Goal: Check status: Check status

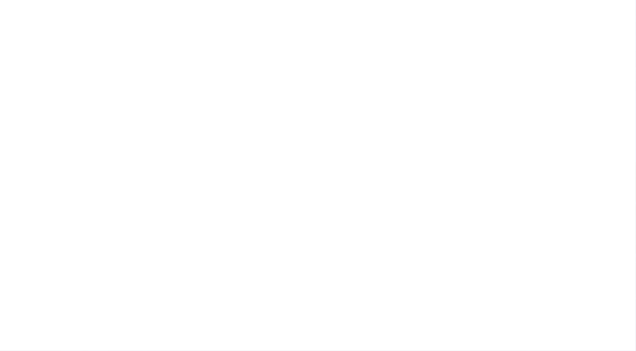
type input "[EMAIL_ADDRESS][DOMAIN_NAME]"
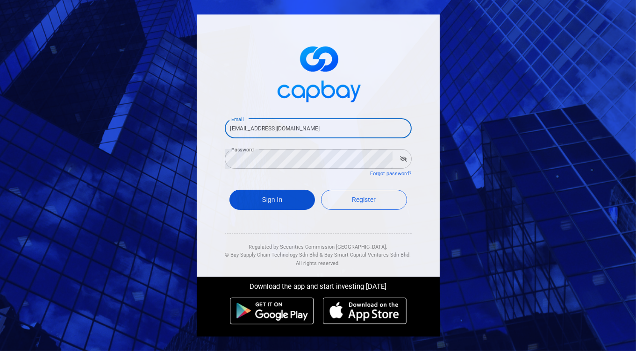
click at [265, 204] on button "Sign In" at bounding box center [272, 200] width 86 height 20
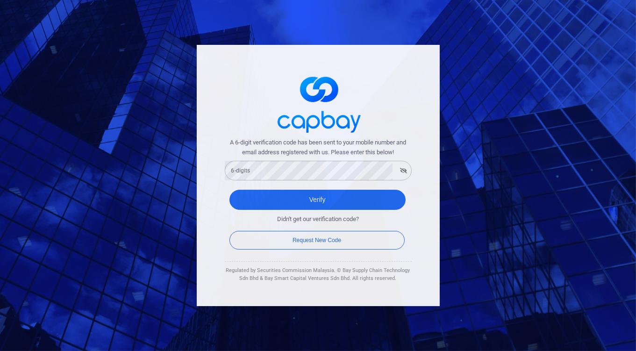
click at [333, 181] on form "A 6-digit verification code has been sent to your mobile number and email addre…" at bounding box center [318, 195] width 187 height 114
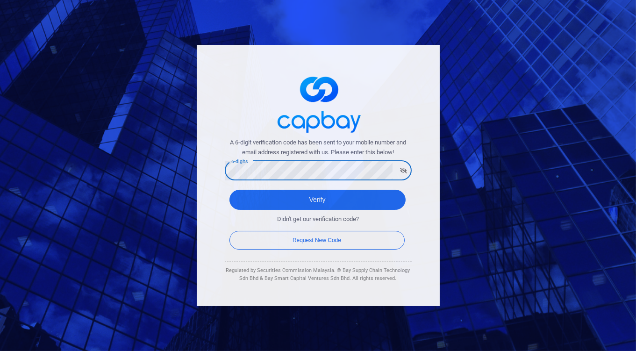
click at [229, 190] on button "Verify" at bounding box center [317, 200] width 176 height 20
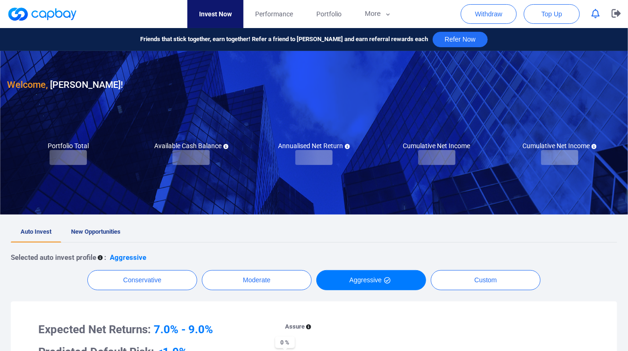
checkbox input "true"
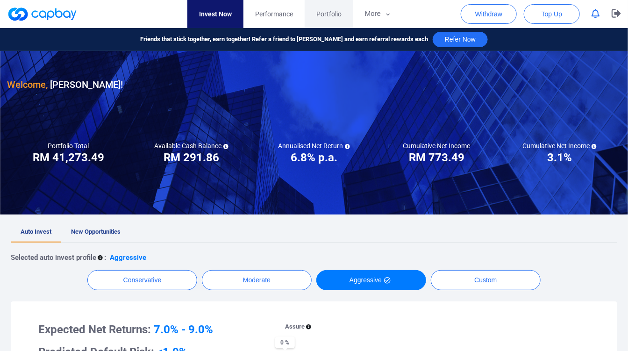
click at [316, 7] on link "Portfolio" at bounding box center [329, 14] width 49 height 28
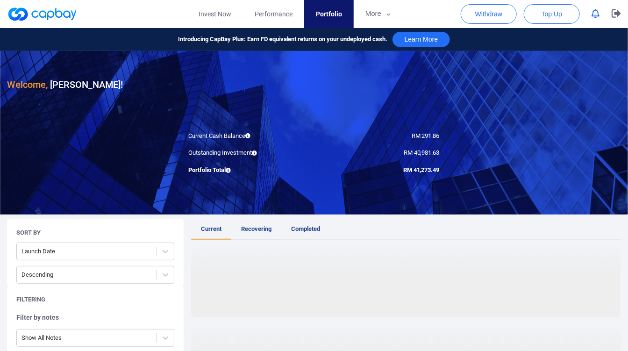
click at [245, 228] on span "Recovering" at bounding box center [256, 228] width 30 height 7
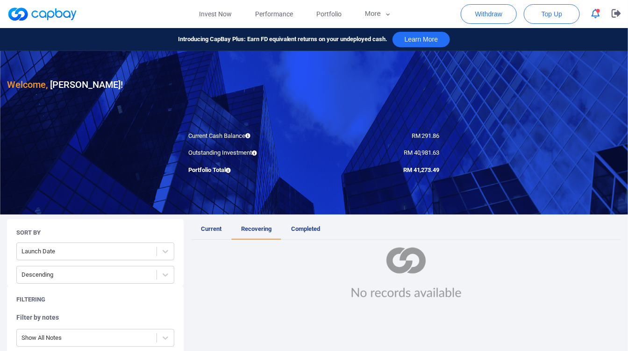
click at [212, 227] on span "Current" at bounding box center [211, 228] width 21 height 7
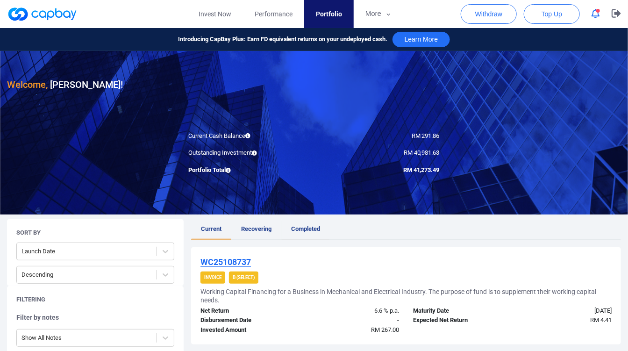
click at [310, 228] on span "Completed" at bounding box center [305, 228] width 29 height 7
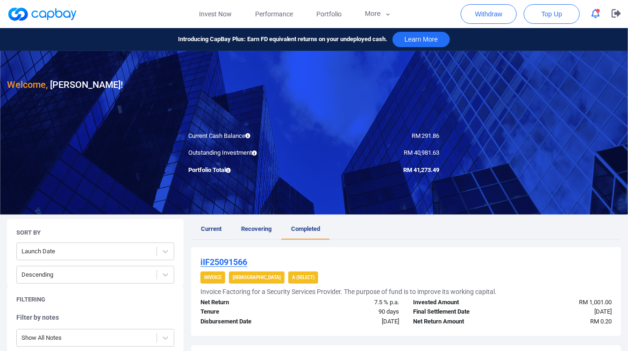
click at [217, 223] on link "Current" at bounding box center [211, 229] width 40 height 21
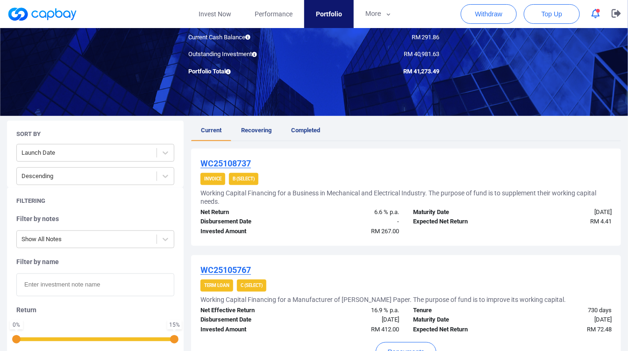
scroll to position [156, 0]
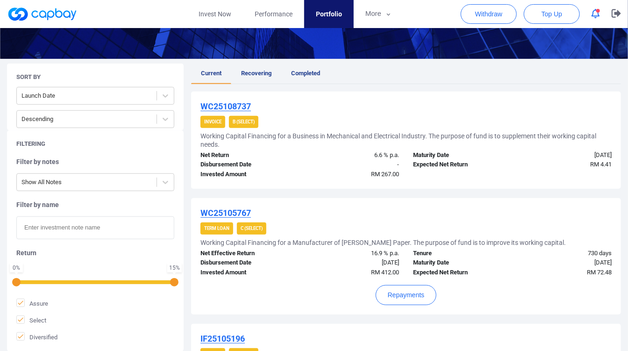
click at [216, 76] on link "Current" at bounding box center [211, 74] width 40 height 21
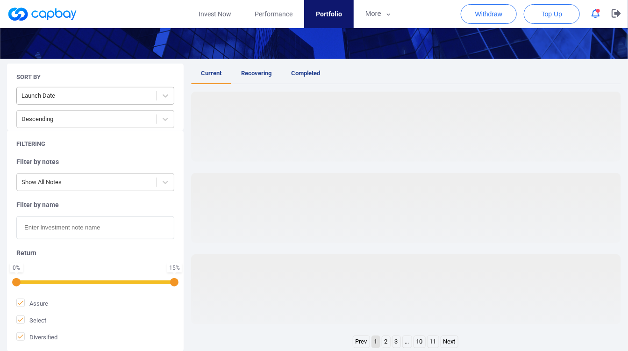
click at [142, 101] on div "Launch Date" at bounding box center [87, 95] width 140 height 15
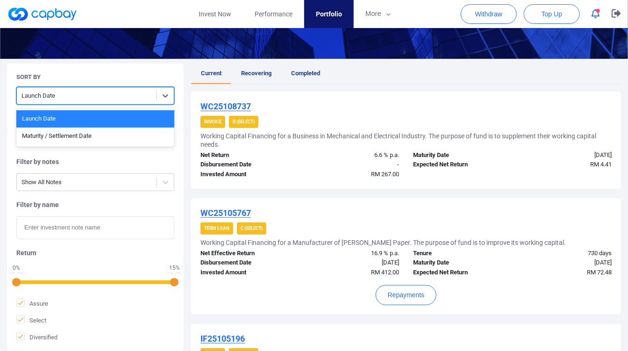
click at [102, 131] on div "Maturity / Settlement Date" at bounding box center [95, 136] width 158 height 17
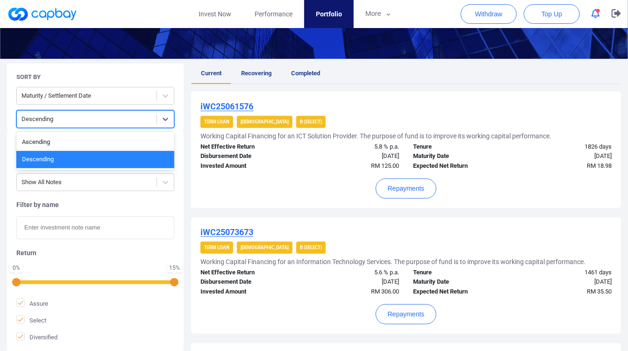
click at [148, 117] on div at bounding box center [86, 120] width 130 height 12
click at [129, 142] on div "Ascending" at bounding box center [95, 142] width 158 height 17
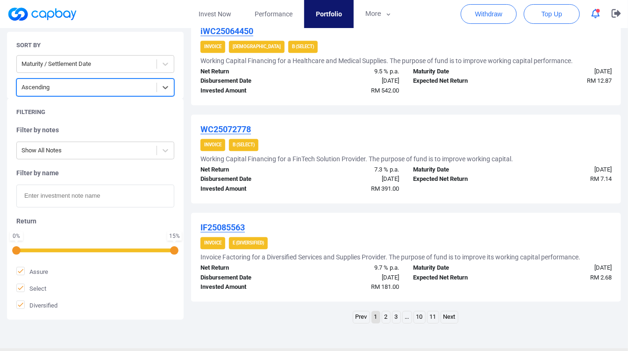
scroll to position [954, 0]
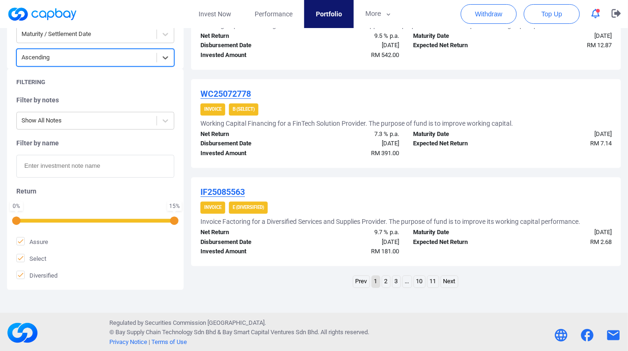
click at [384, 280] on link "2" at bounding box center [386, 282] width 8 height 12
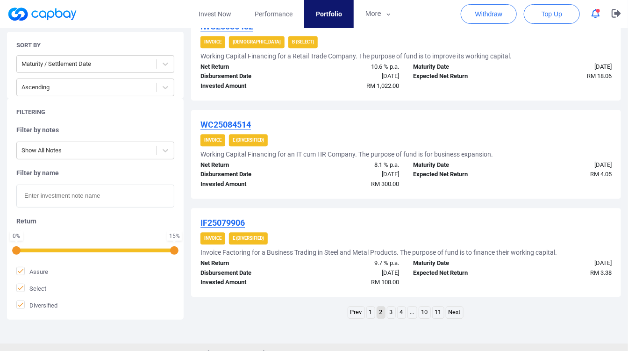
scroll to position [971, 0]
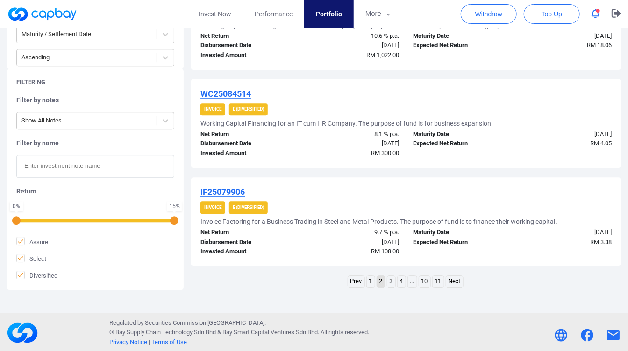
click at [376, 283] on ul "Prev 1 2 3 4 ... 10 11 Next" at bounding box center [406, 282] width 117 height 15
click at [373, 279] on link "1" at bounding box center [371, 282] width 8 height 12
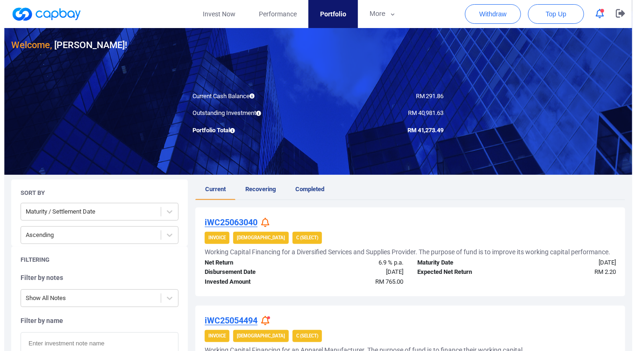
scroll to position [52, 0]
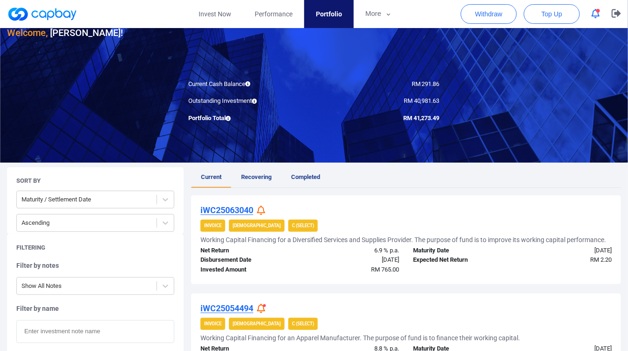
click at [257, 206] on icon at bounding box center [261, 211] width 8 height 10
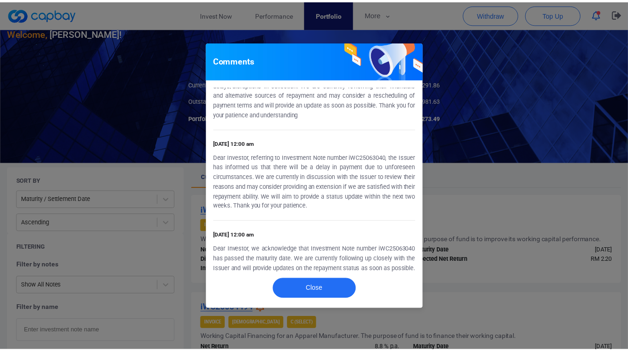
scroll to position [50, 0]
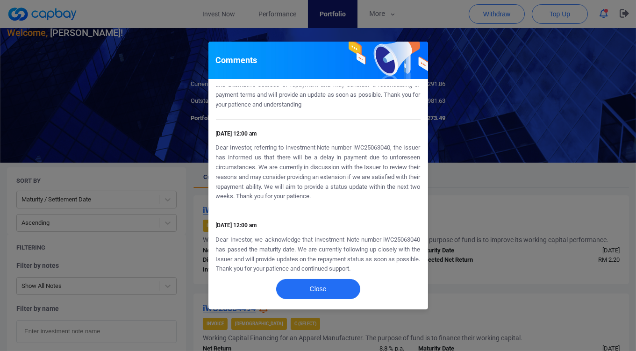
click at [452, 207] on div "Comments [DATE] 12:00 am Dear investor, referring to Investment Note number iWC…" at bounding box center [318, 175] width 636 height 351
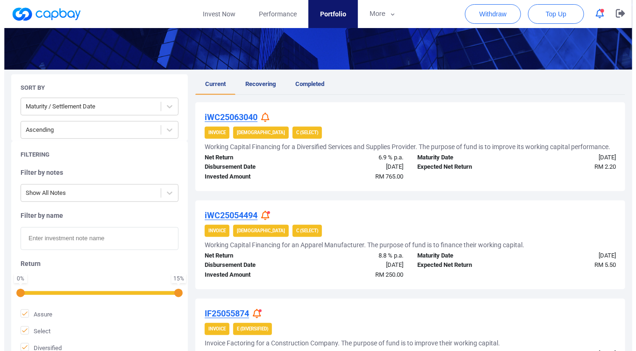
scroll to position [156, 0]
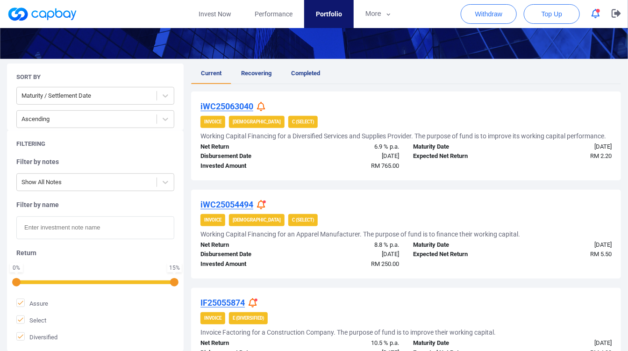
click at [264, 202] on icon at bounding box center [261, 205] width 8 height 10
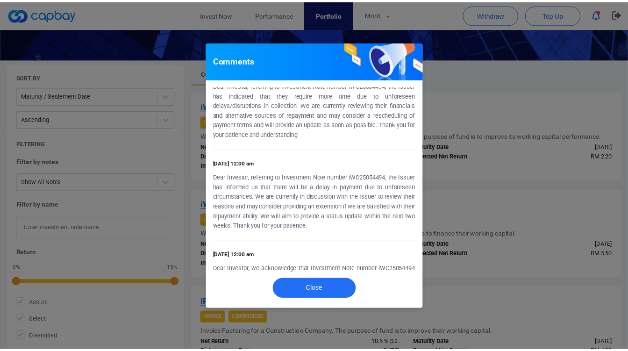
scroll to position [0, 0]
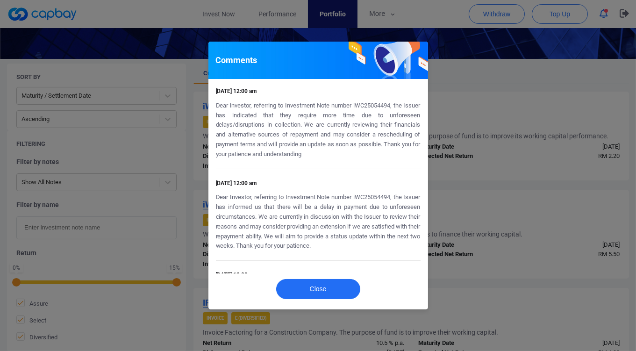
click at [484, 191] on div "Comments [DATE] 12:00 am Dear investor, referring to Investment Note number iWC…" at bounding box center [318, 175] width 636 height 351
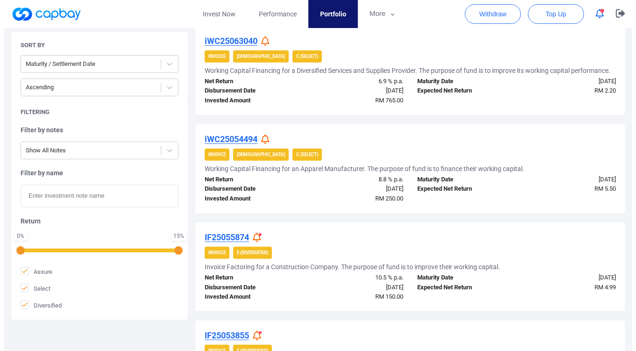
scroll to position [259, 0]
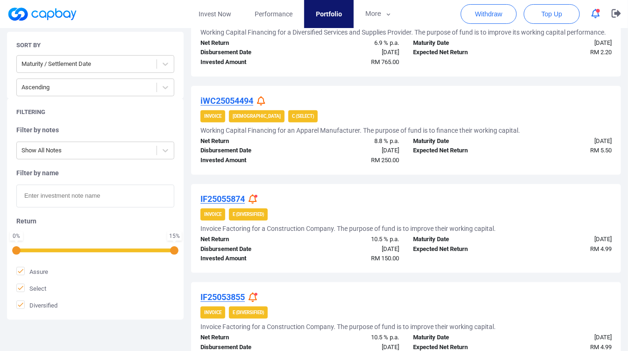
click at [256, 194] on icon at bounding box center [253, 199] width 8 height 10
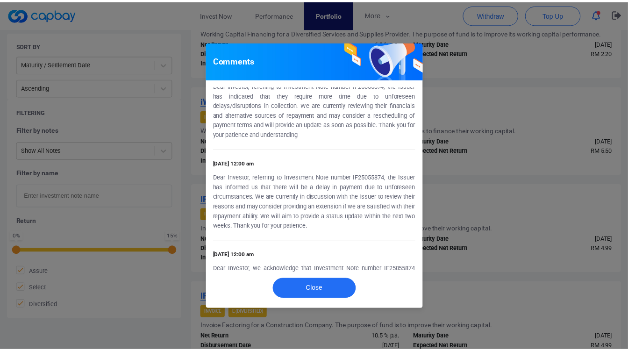
scroll to position [0, 0]
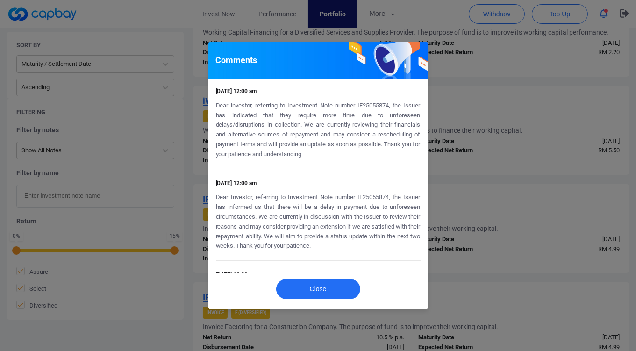
click at [486, 200] on div "Comments [DATE] 12:00 am Dear investor, referring to Investment Note number IF2…" at bounding box center [318, 175] width 636 height 351
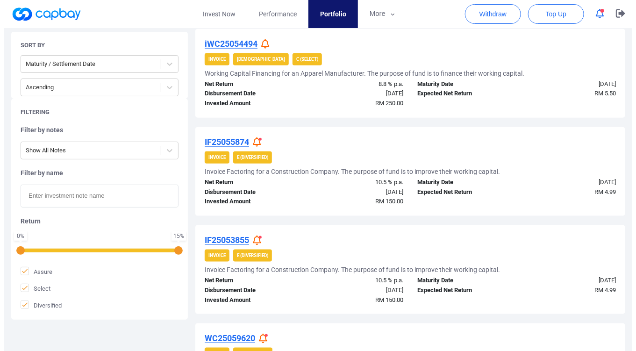
scroll to position [415, 0]
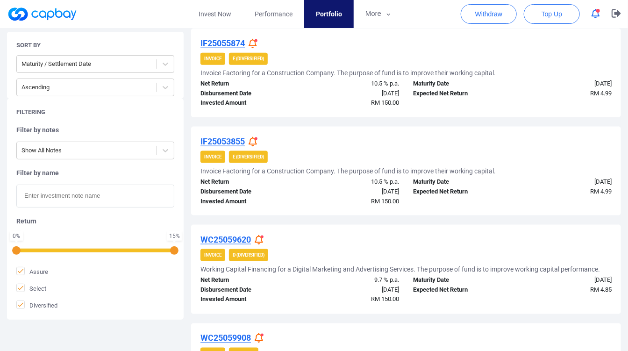
click at [255, 138] on icon at bounding box center [253, 142] width 8 height 10
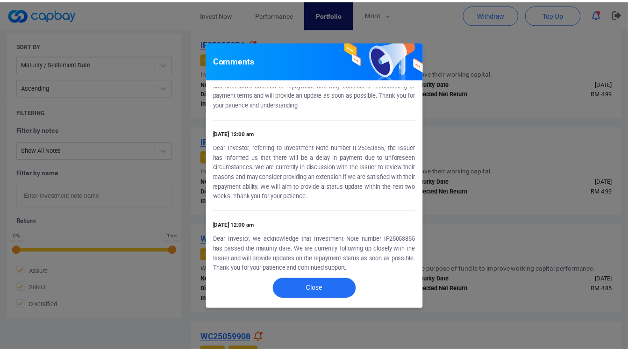
scroll to position [0, 0]
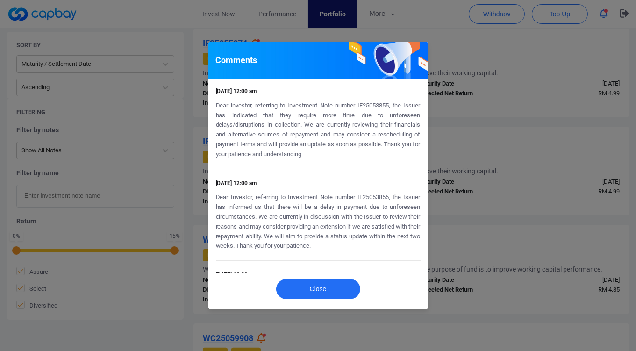
click at [473, 157] on div "Comments [DATE] 12:00 am Dear investor, referring to Investment Note number IF2…" at bounding box center [318, 175] width 636 height 351
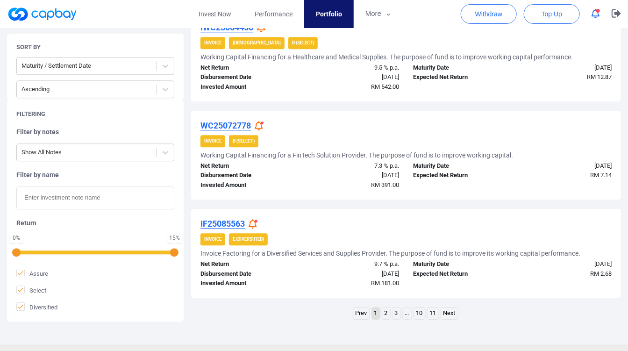
scroll to position [935, 0]
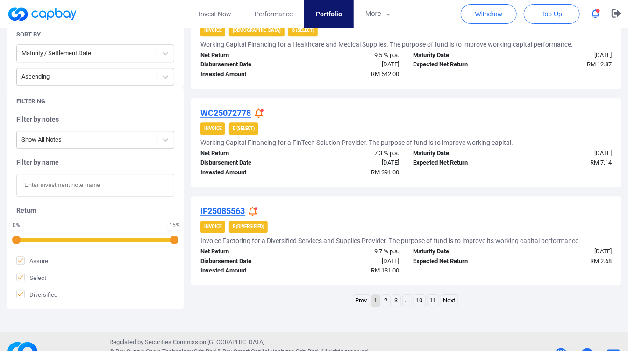
click at [254, 208] on icon at bounding box center [253, 212] width 8 height 10
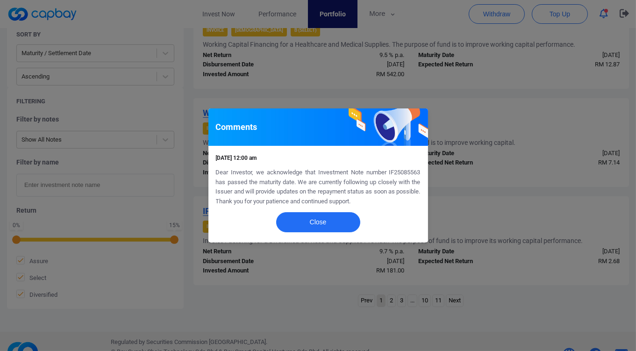
click at [494, 145] on div "Comments [DATE] 12:00 am Dear Investor, we acknowledge that Investment Note num…" at bounding box center [318, 175] width 636 height 351
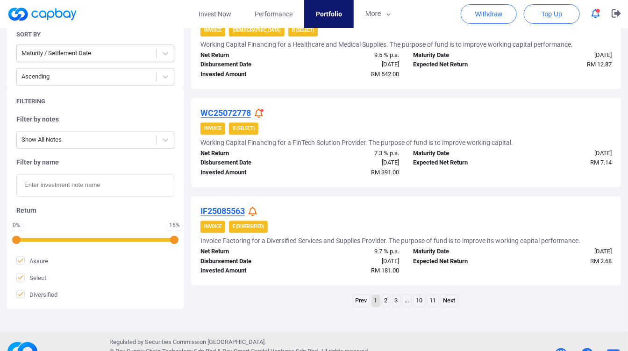
click at [594, 12] on icon "button" at bounding box center [596, 14] width 8 height 10
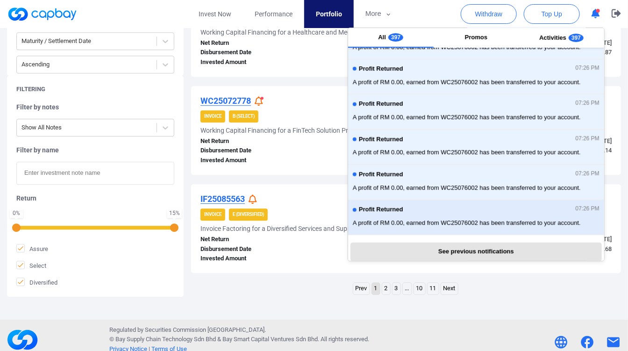
scroll to position [954, 0]
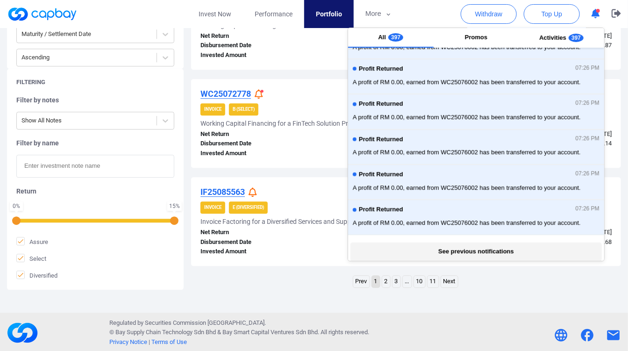
click at [479, 249] on button "See previous notifications" at bounding box center [475, 252] width 251 height 19
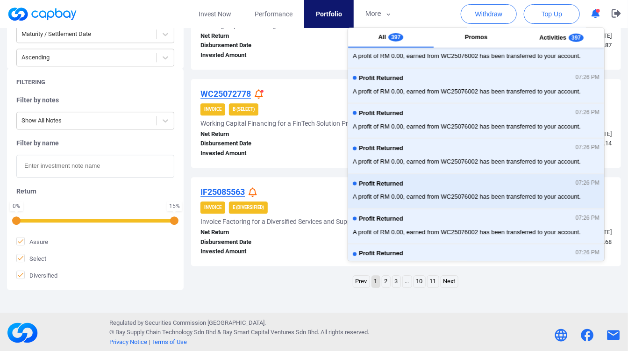
scroll to position [536, 0]
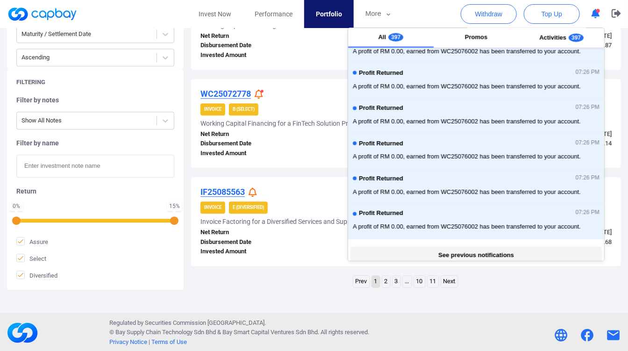
click at [485, 247] on button "See previous notifications" at bounding box center [475, 256] width 251 height 19
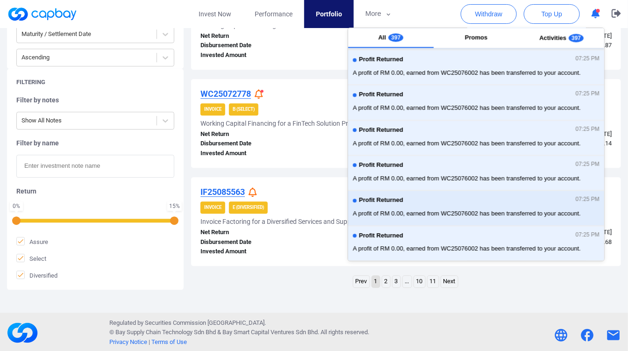
scroll to position [883, 0]
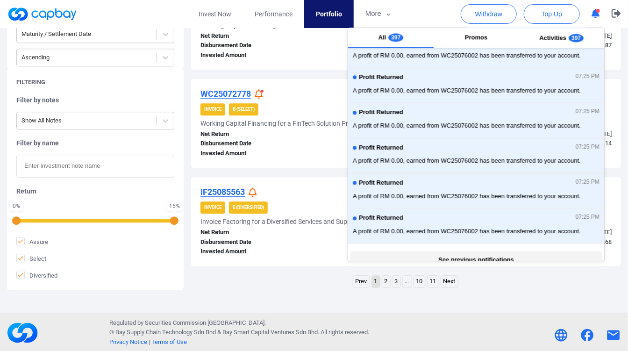
click at [488, 251] on button "See previous notifications" at bounding box center [475, 260] width 251 height 19
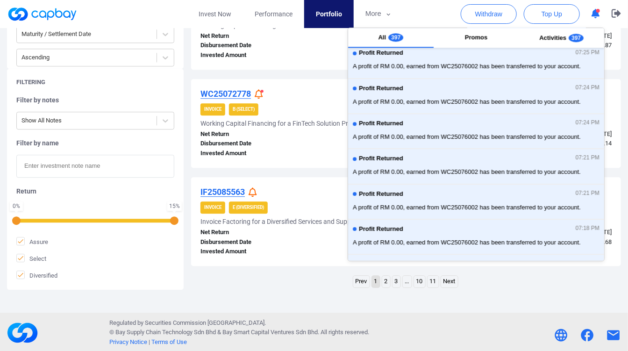
scroll to position [1231, 0]
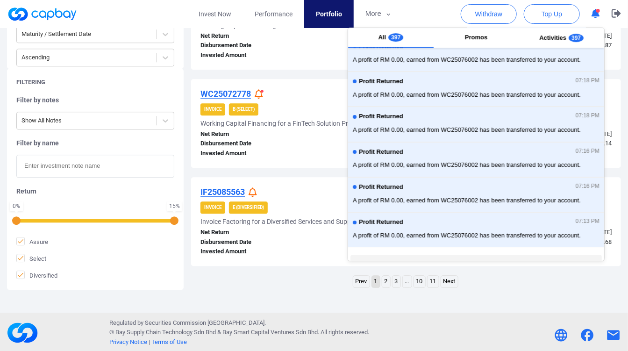
click at [476, 255] on button "See previous notifications" at bounding box center [475, 264] width 251 height 19
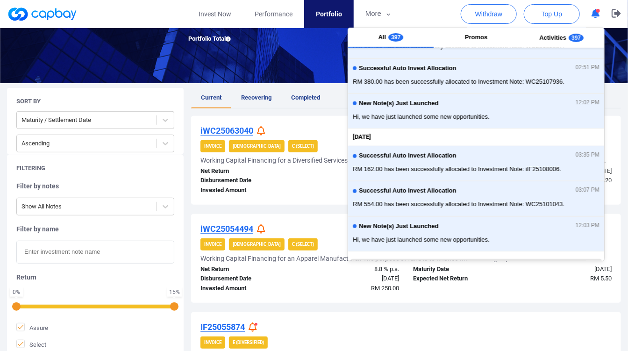
scroll to position [19, 0]
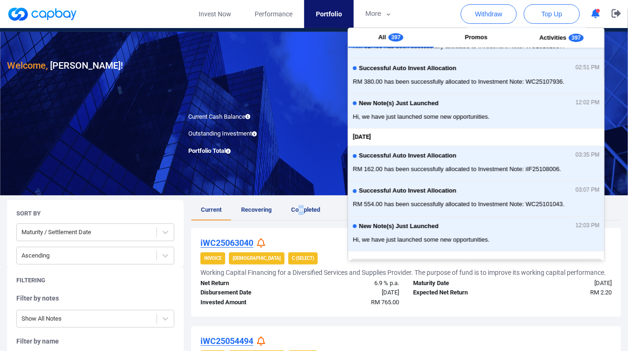
click at [300, 204] on link "Completed" at bounding box center [305, 210] width 49 height 21
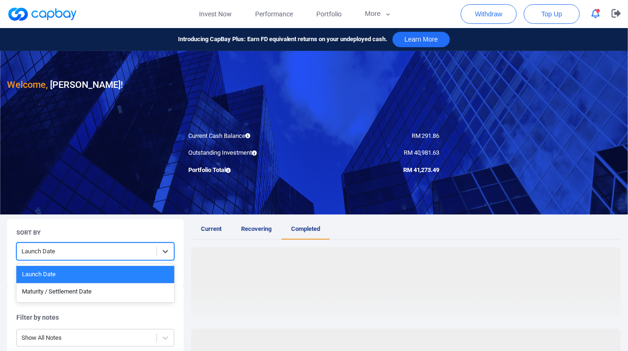
click at [131, 255] on div at bounding box center [86, 252] width 130 height 12
click at [111, 288] on div "Maturity / Settlement Date" at bounding box center [95, 291] width 158 height 17
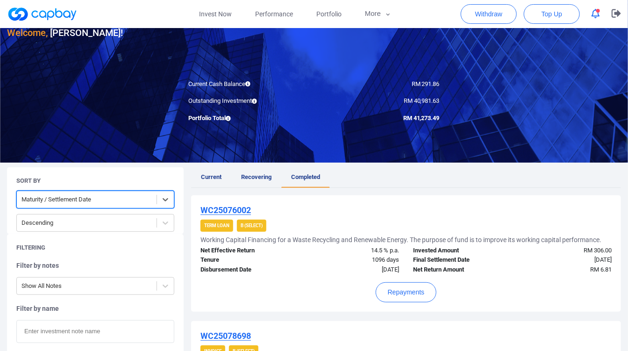
scroll to position [104, 0]
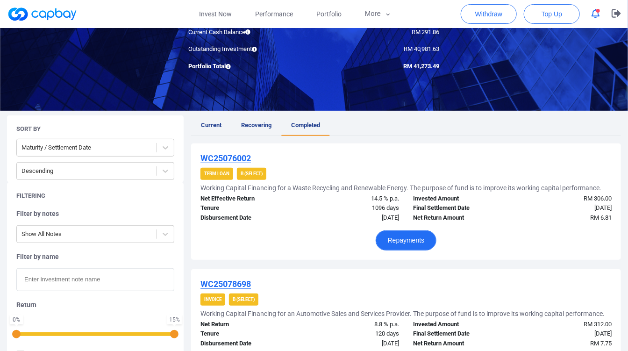
click at [411, 238] on button "Repayments" at bounding box center [406, 240] width 61 height 20
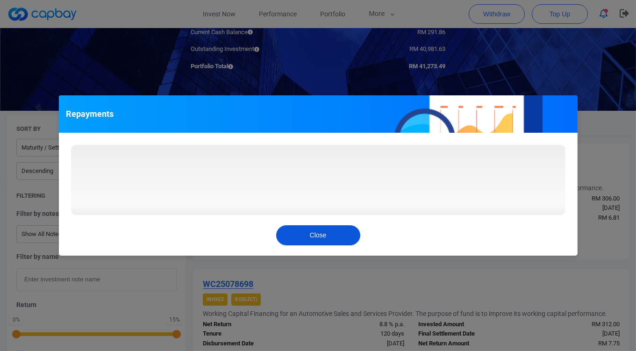
click at [344, 235] on button "Close" at bounding box center [318, 235] width 84 height 20
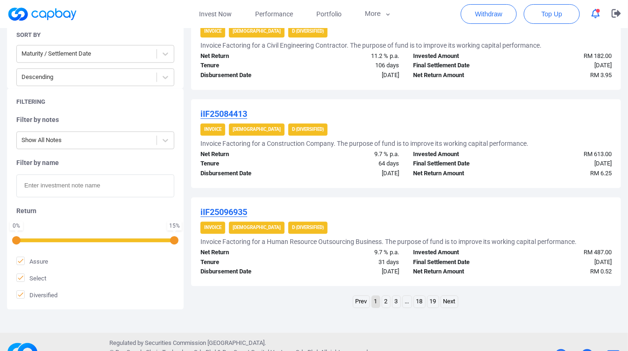
scroll to position [986, 0]
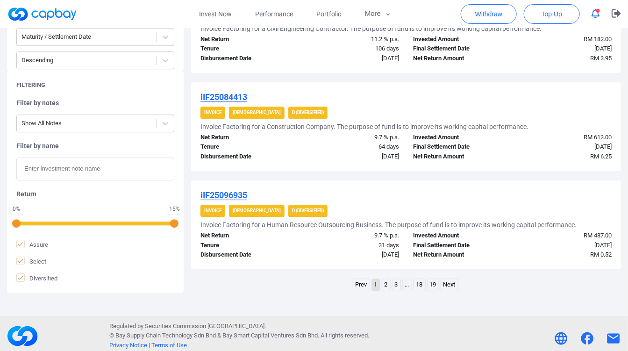
click at [384, 279] on link "2" at bounding box center [386, 285] width 8 height 12
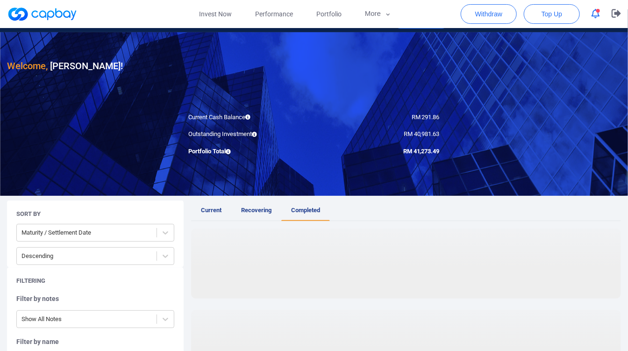
scroll to position [0, 0]
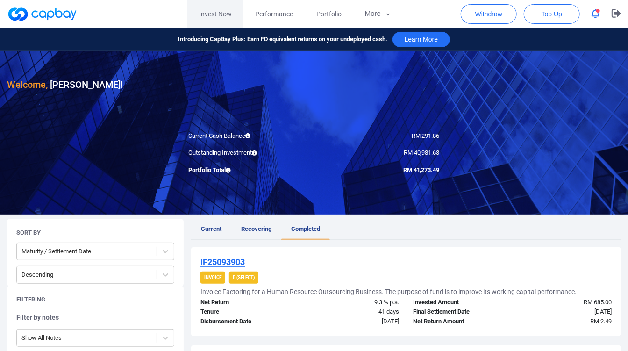
click at [203, 15] on link "Invest Now" at bounding box center [215, 14] width 56 height 28
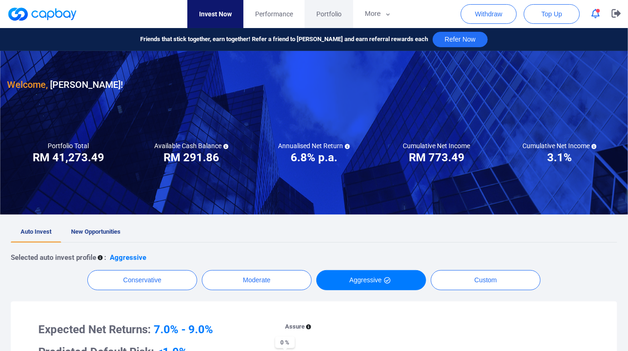
click at [322, 18] on span "Portfolio" at bounding box center [328, 14] width 25 height 10
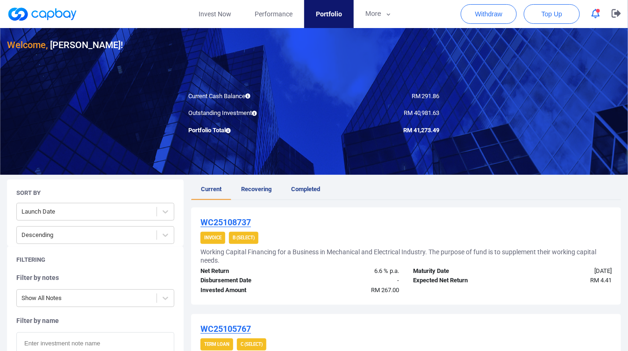
scroll to position [52, 0]
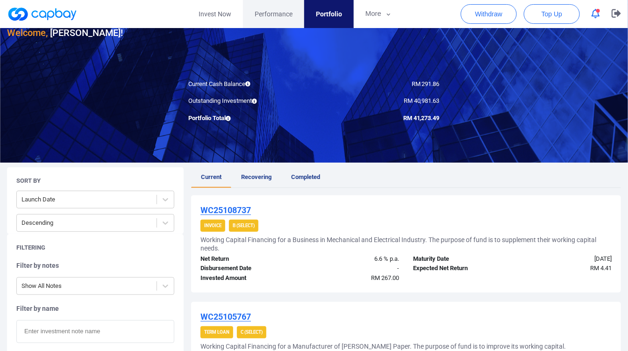
click at [284, 14] on span "Performance" at bounding box center [274, 14] width 38 height 10
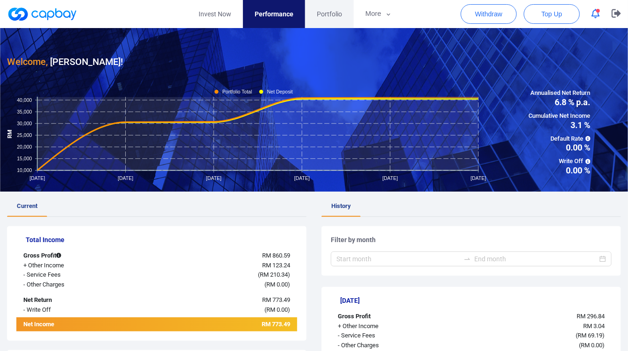
click at [333, 14] on span "Portfolio" at bounding box center [329, 14] width 25 height 10
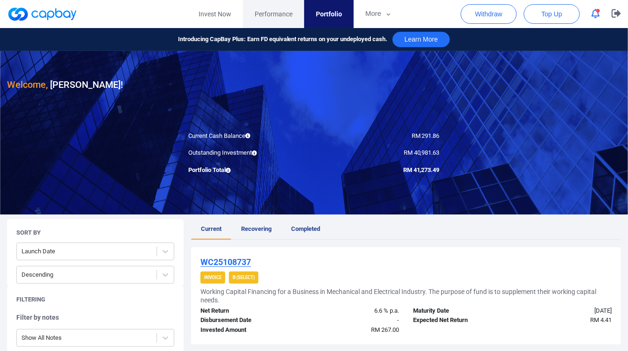
click at [250, 20] on link "Performance" at bounding box center [273, 14] width 61 height 28
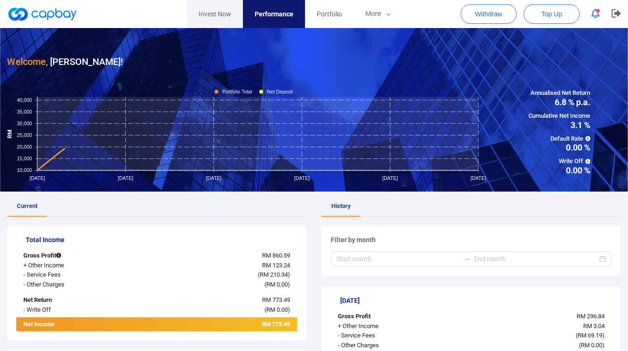
click at [220, 19] on link "Invest Now" at bounding box center [215, 14] width 56 height 28
